Goal: Information Seeking & Learning: Learn about a topic

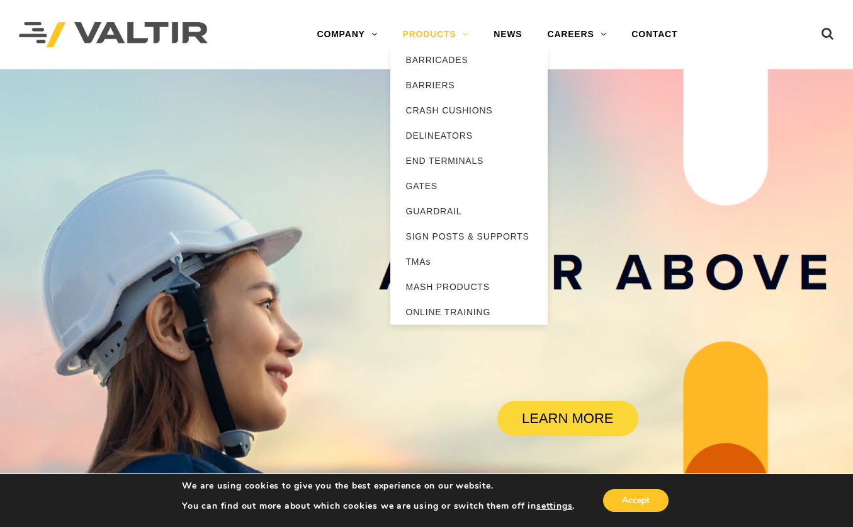
click at [457, 30] on link "PRODUCTS" at bounding box center [436, 34] width 91 height 25
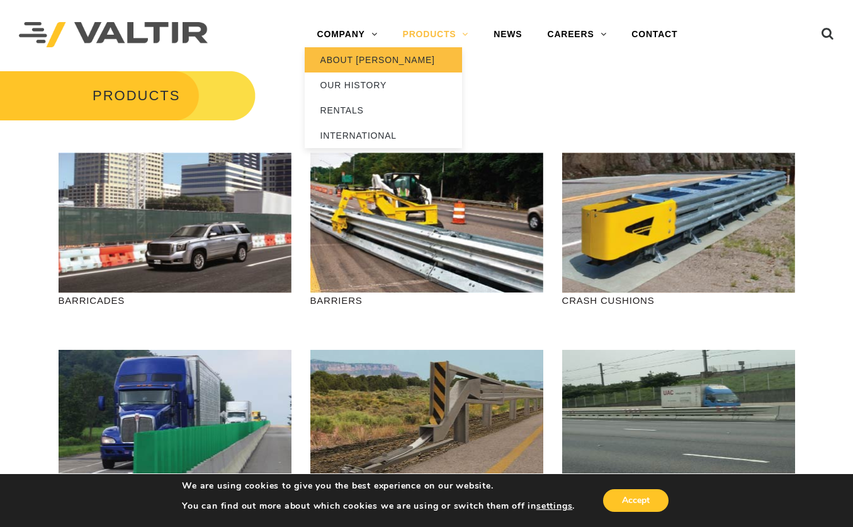
click at [344, 57] on link "ABOUT [PERSON_NAME]" at bounding box center [383, 59] width 157 height 25
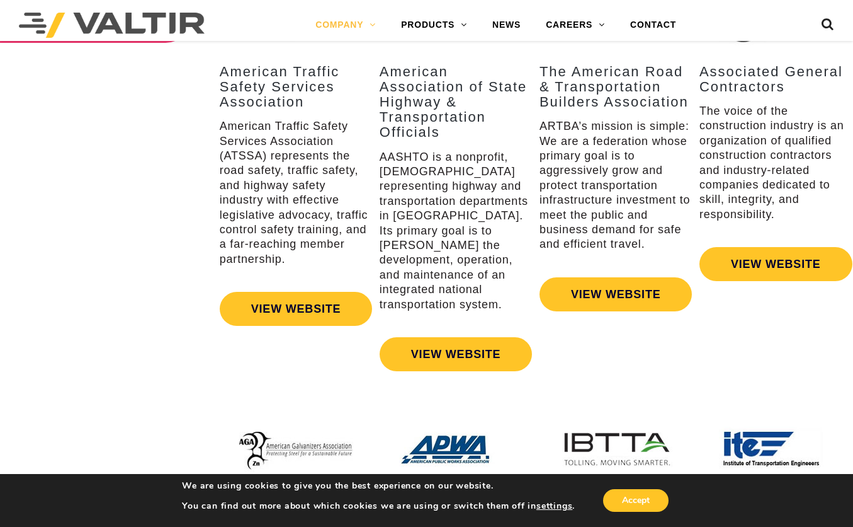
scroll to position [1890, 0]
